Goal: Information Seeking & Learning: Learn about a topic

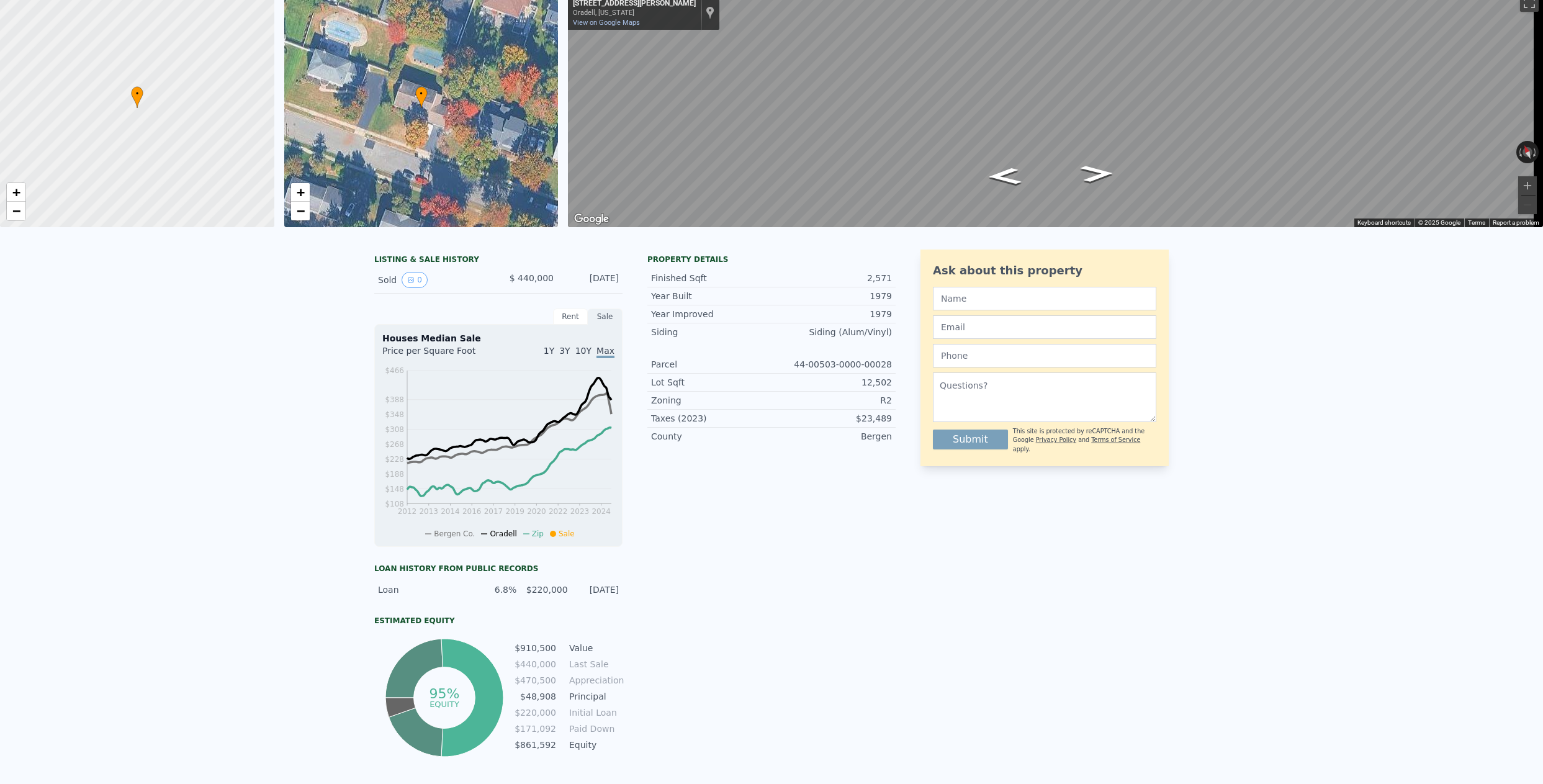
scroll to position [14, 0]
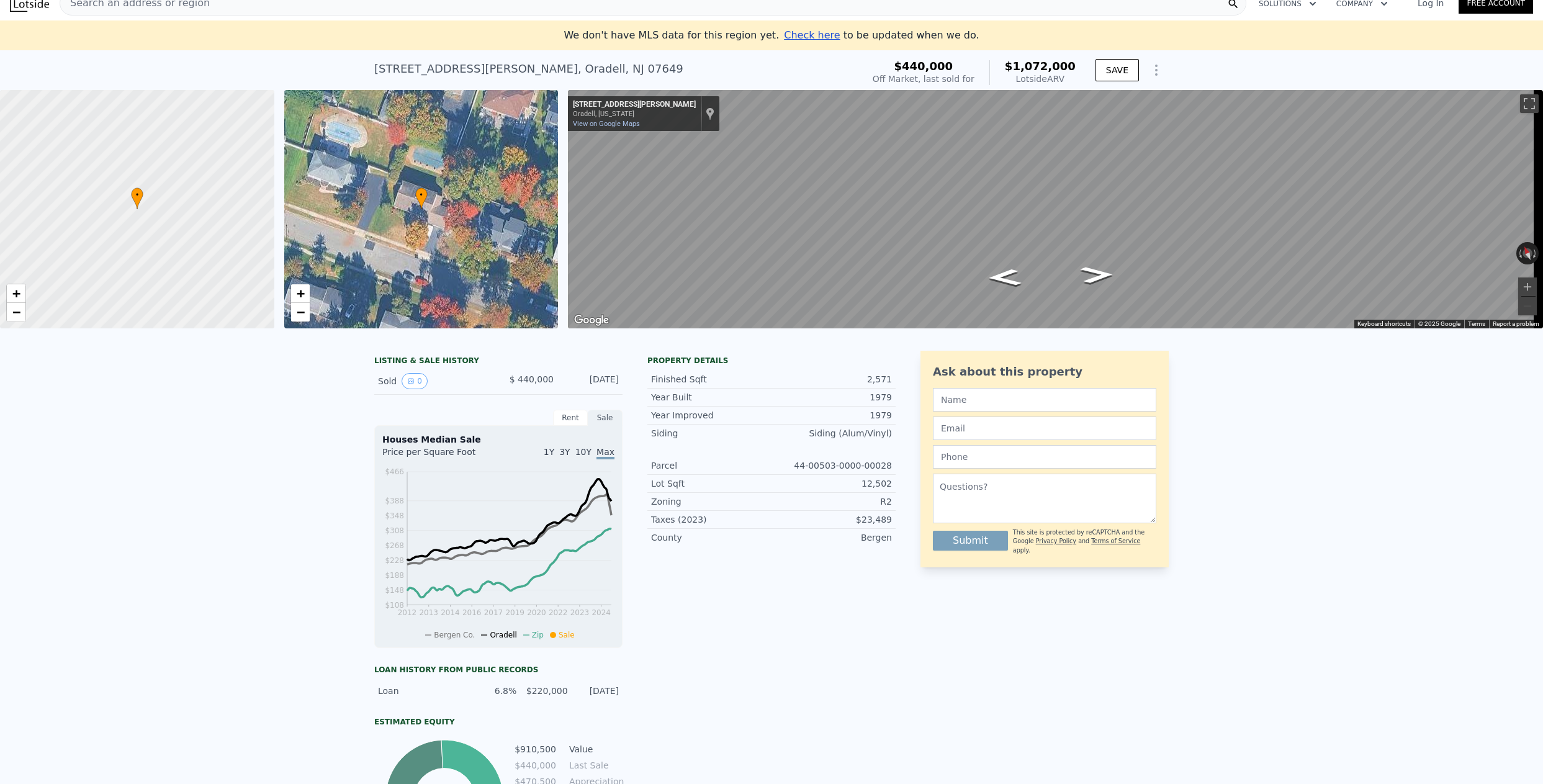
drag, startPoint x: 616, startPoint y: 384, endPoint x: 320, endPoint y: 391, distance: 296.1
click at [320, 391] on div "LISTING & SALE HISTORY Sold 0 $ 440,000 [DATE] Rent Sale Rent over time Price p…" at bounding box center [772, 628] width 1543 height 575
click at [339, 431] on div "LISTING & SALE HISTORY Sold 0 $ 440,000 [DATE] Rent Sale Rent over time Price p…" at bounding box center [772, 628] width 1543 height 575
drag, startPoint x: 1005, startPoint y: 65, endPoint x: 1083, endPoint y: 60, distance: 78.2
click at [1083, 60] on div "$440,000 Off Market, last sold for $1,072,000 Lotside ARV SAVE" at bounding box center [1018, 72] width 301 height 34
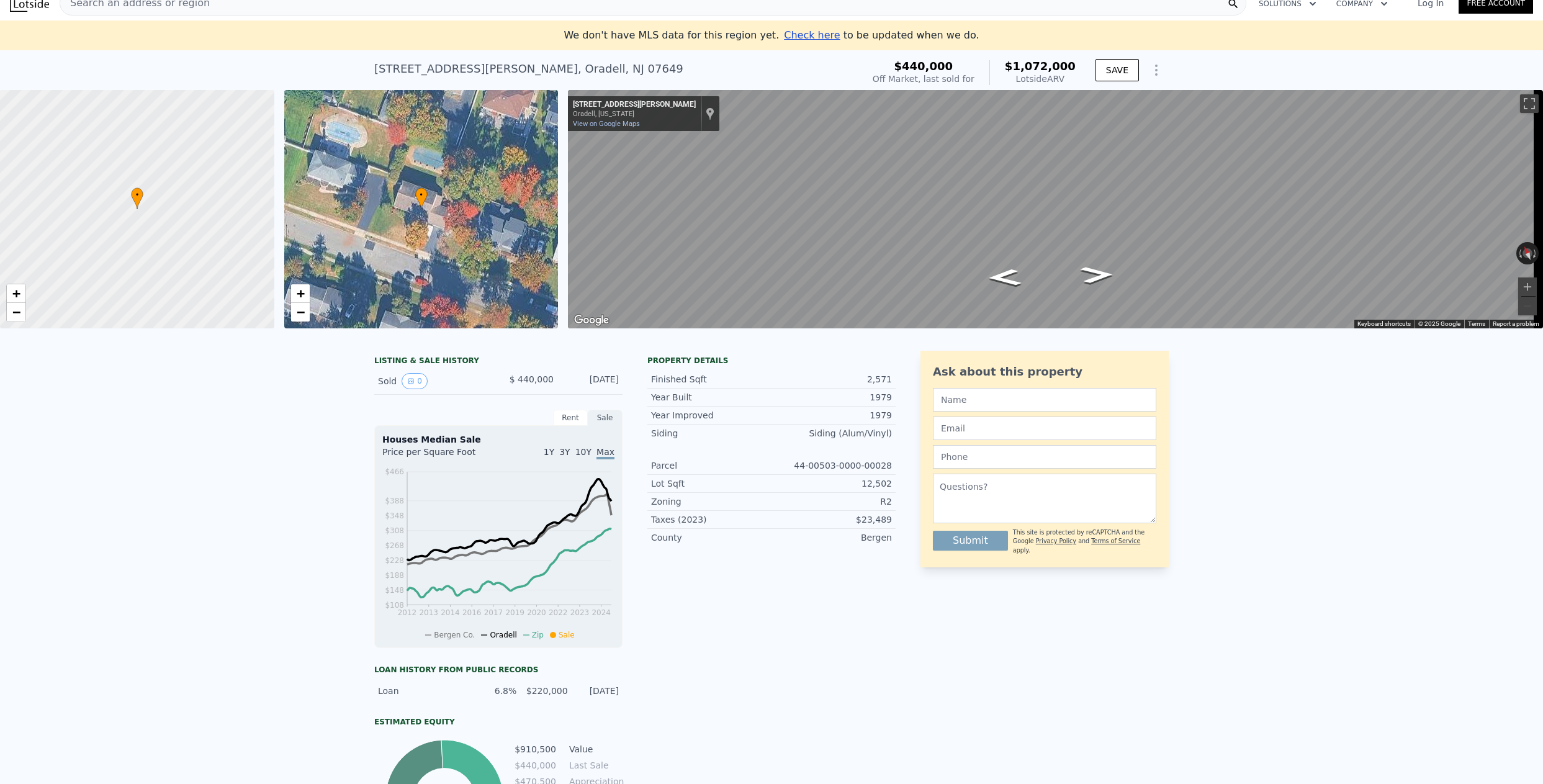
click at [1296, 418] on div "LISTING & SALE HISTORY Sold 0 $ 440,000 [DATE] Rent Sale Rent over time Price p…" at bounding box center [772, 628] width 1543 height 575
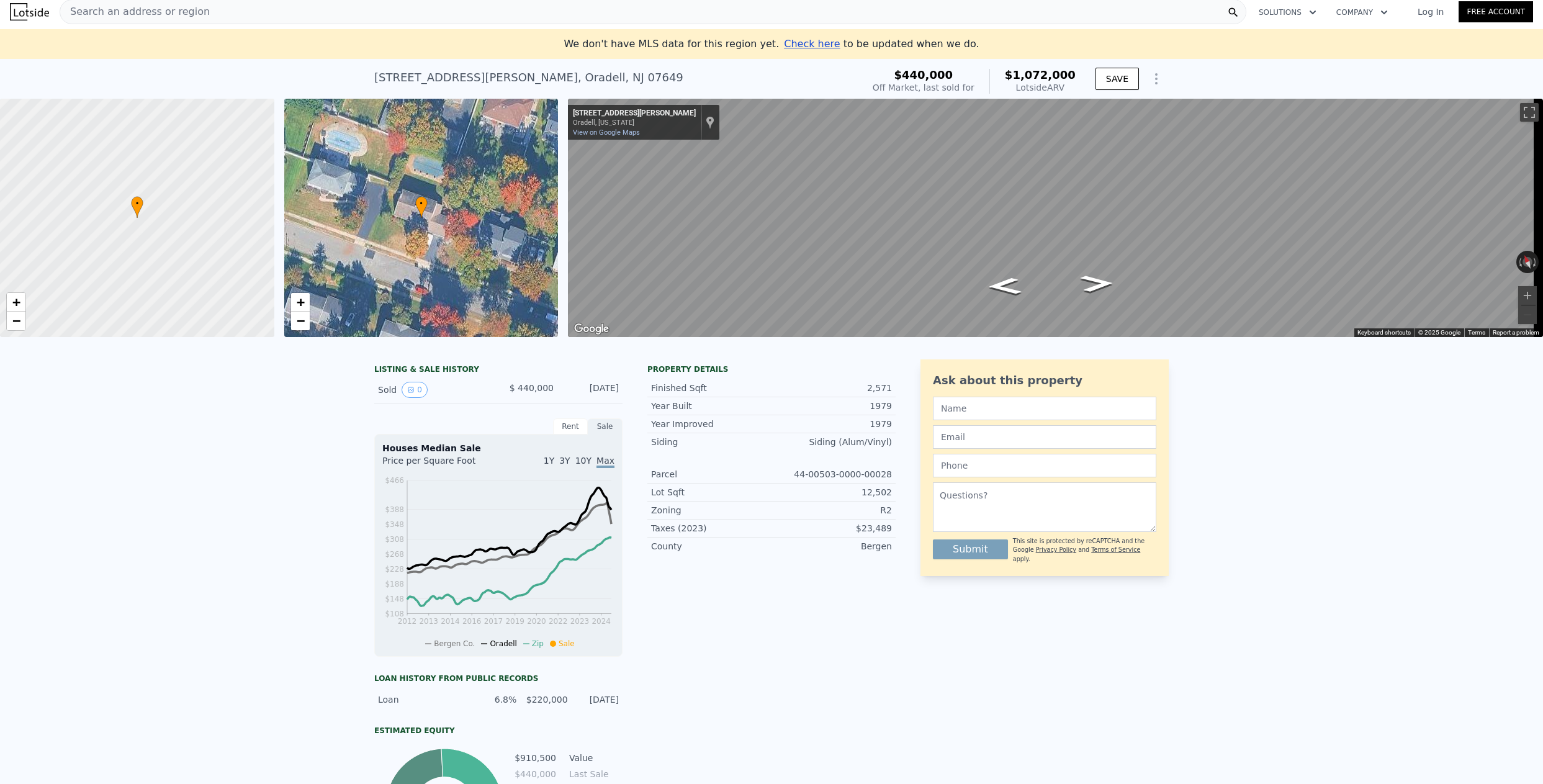
scroll to position [0, 0]
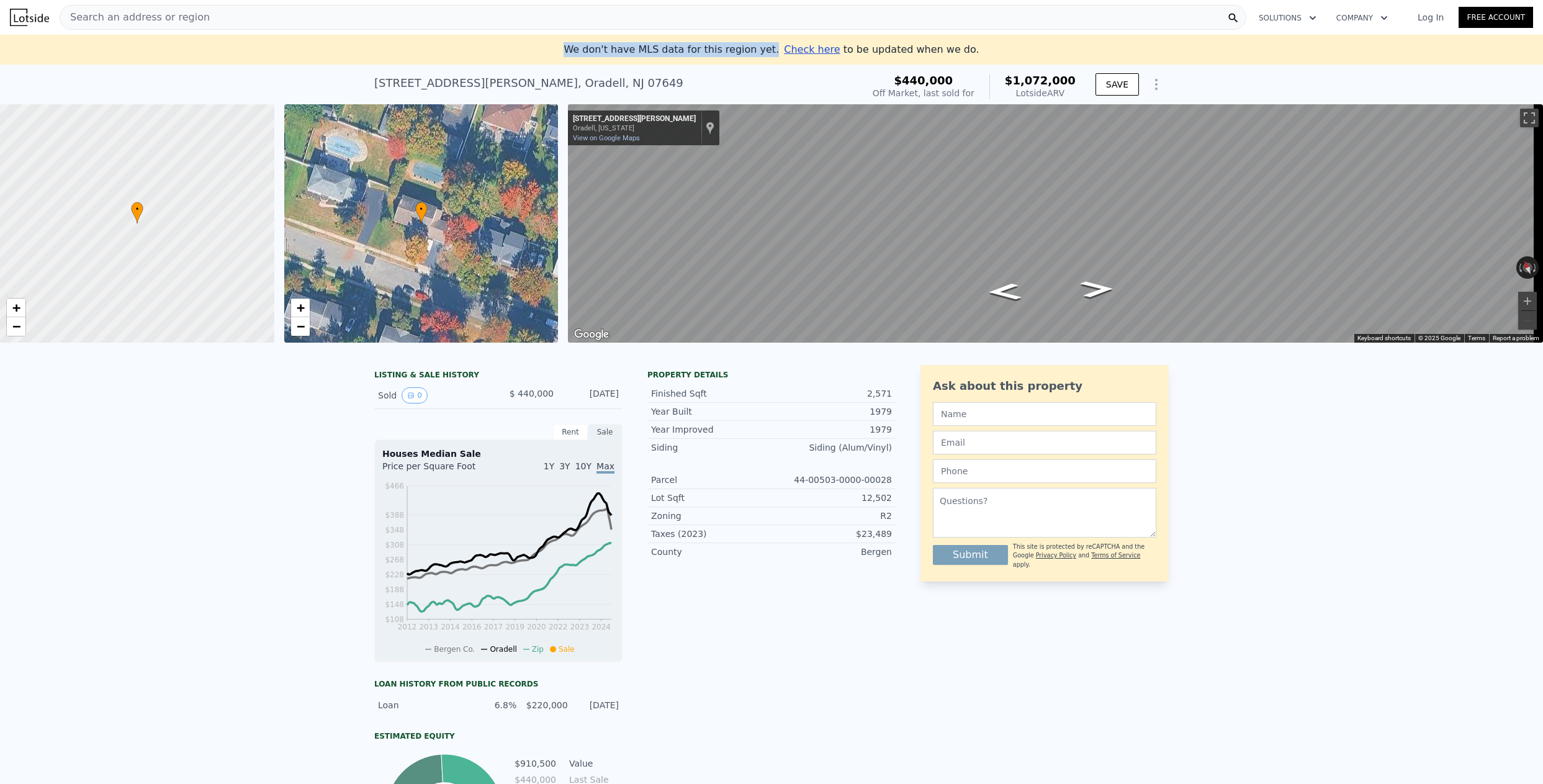
drag, startPoint x: 578, startPoint y: 55, endPoint x: 977, endPoint y: 52, distance: 399.0
click at [977, 52] on div "We don't have MLS data for this region yet. Check here to be updated when we do." at bounding box center [772, 49] width 1528 height 15
click at [1261, 421] on div "LISTING & SALE HISTORY Sold 0 $ 440,000 [DATE] Rent Sale Rent over time Price p…" at bounding box center [772, 642] width 1543 height 575
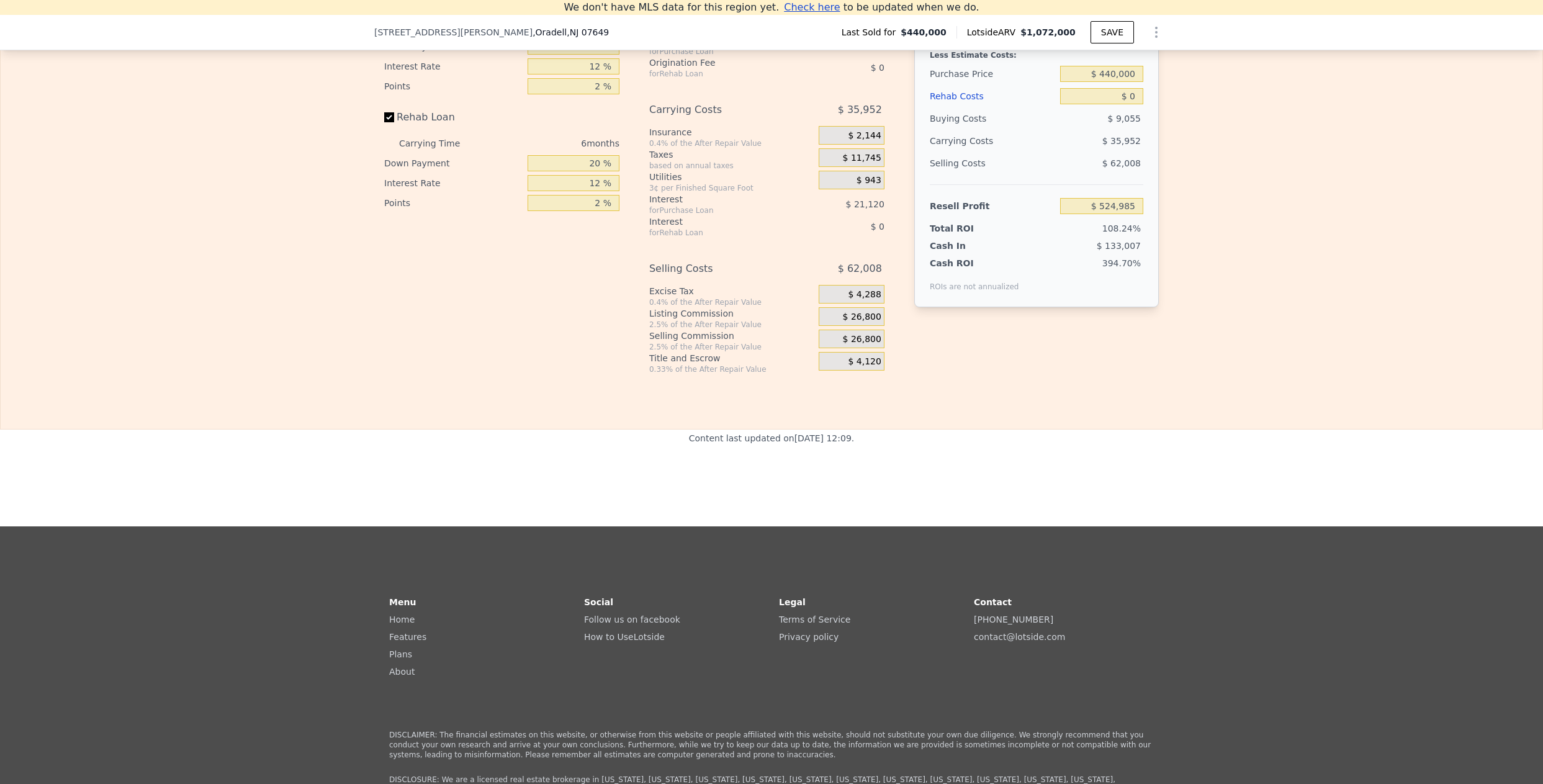
scroll to position [2406, 0]
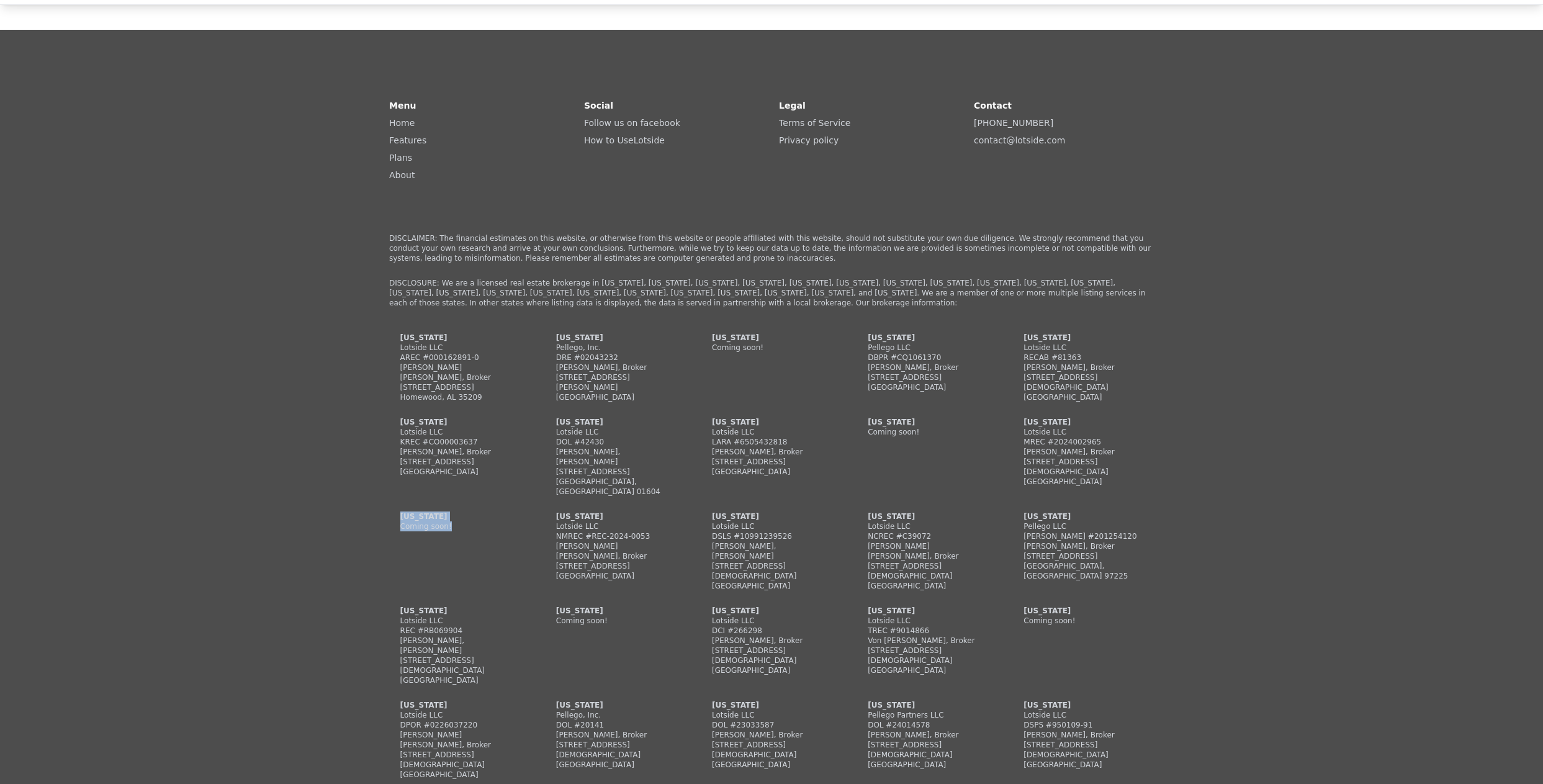
drag, startPoint x: 384, startPoint y: 504, endPoint x: 450, endPoint y: 525, distance: 69.3
click at [450, 525] on div "[US_STATE] Lotside LLC AREC #000162891-0 [PERSON_NAME] [PERSON_NAME], Broker [S…" at bounding box center [772, 563] width 764 height 462
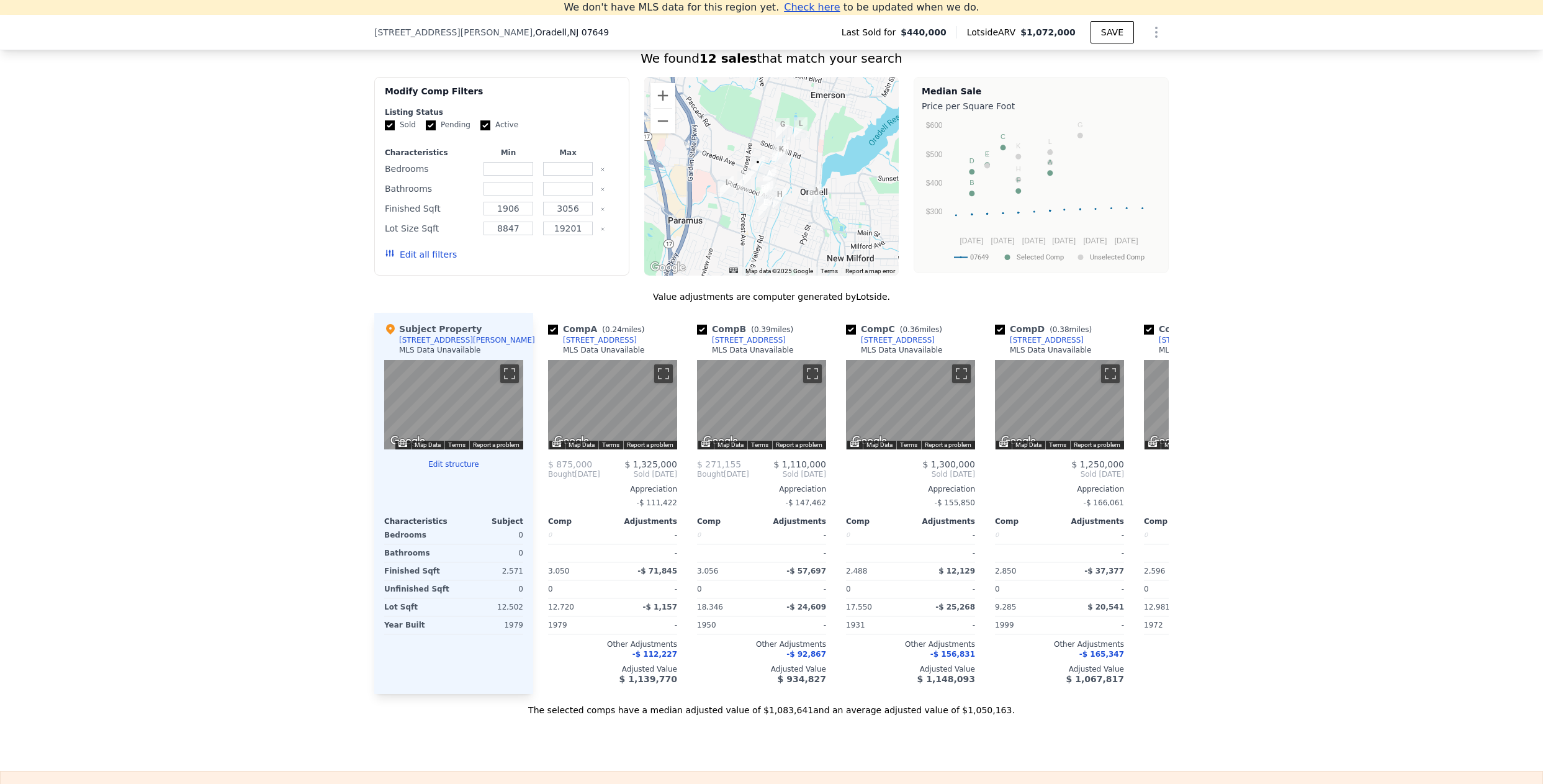
scroll to position [979, 0]
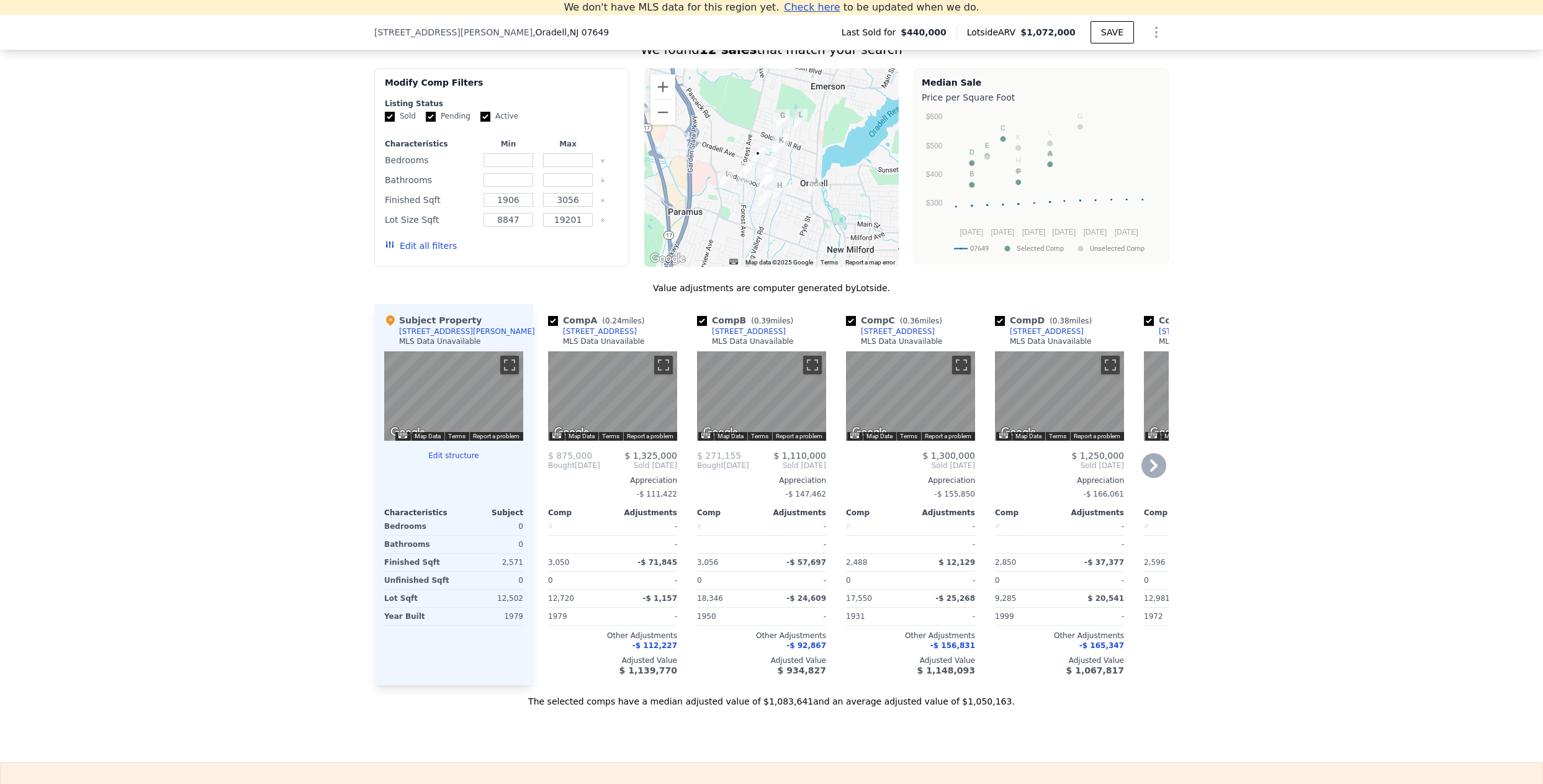
click at [1155, 476] on icon at bounding box center [1154, 465] width 25 height 25
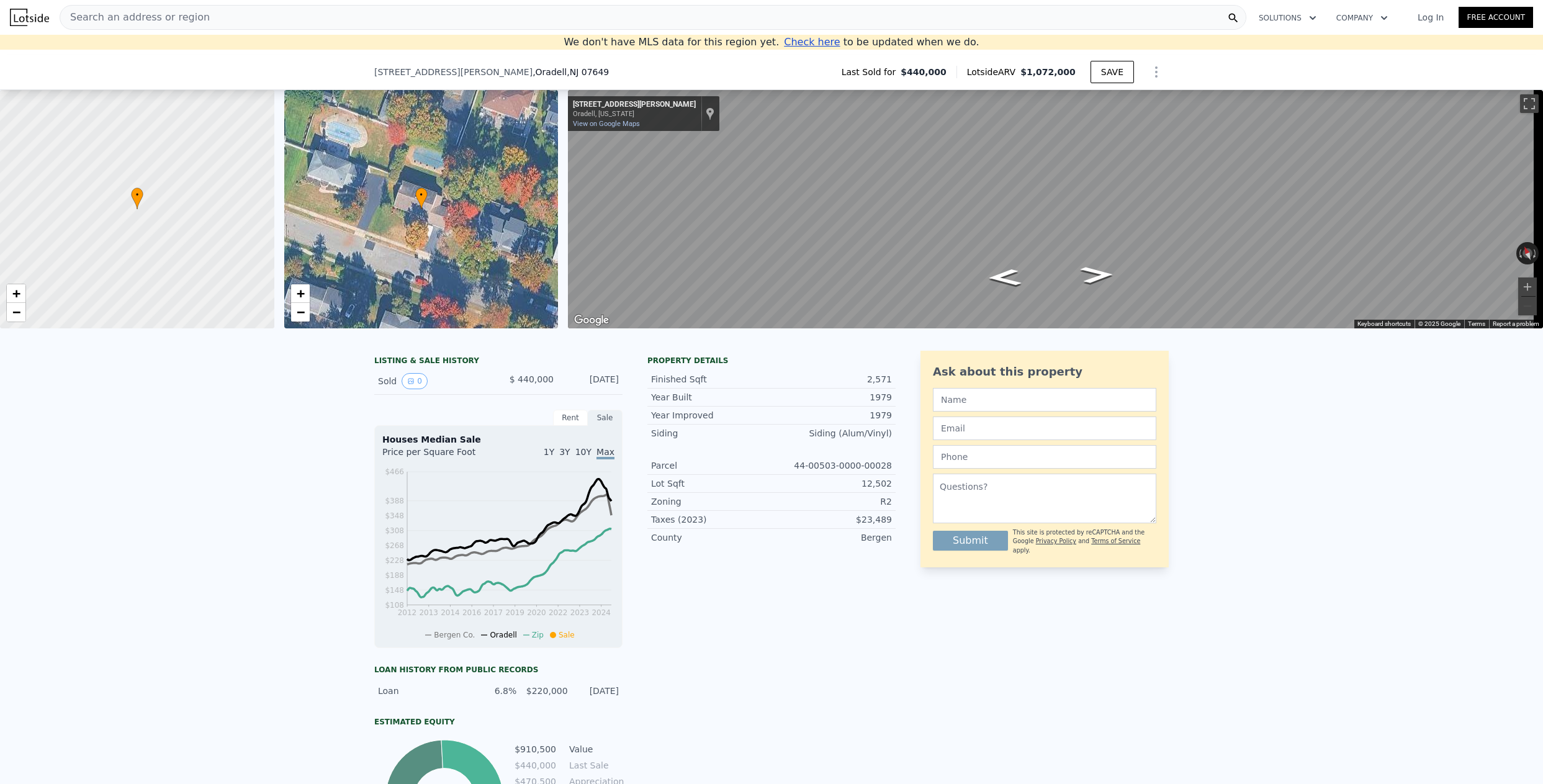
scroll to position [672, 0]
